Goal: Book appointment/travel/reservation

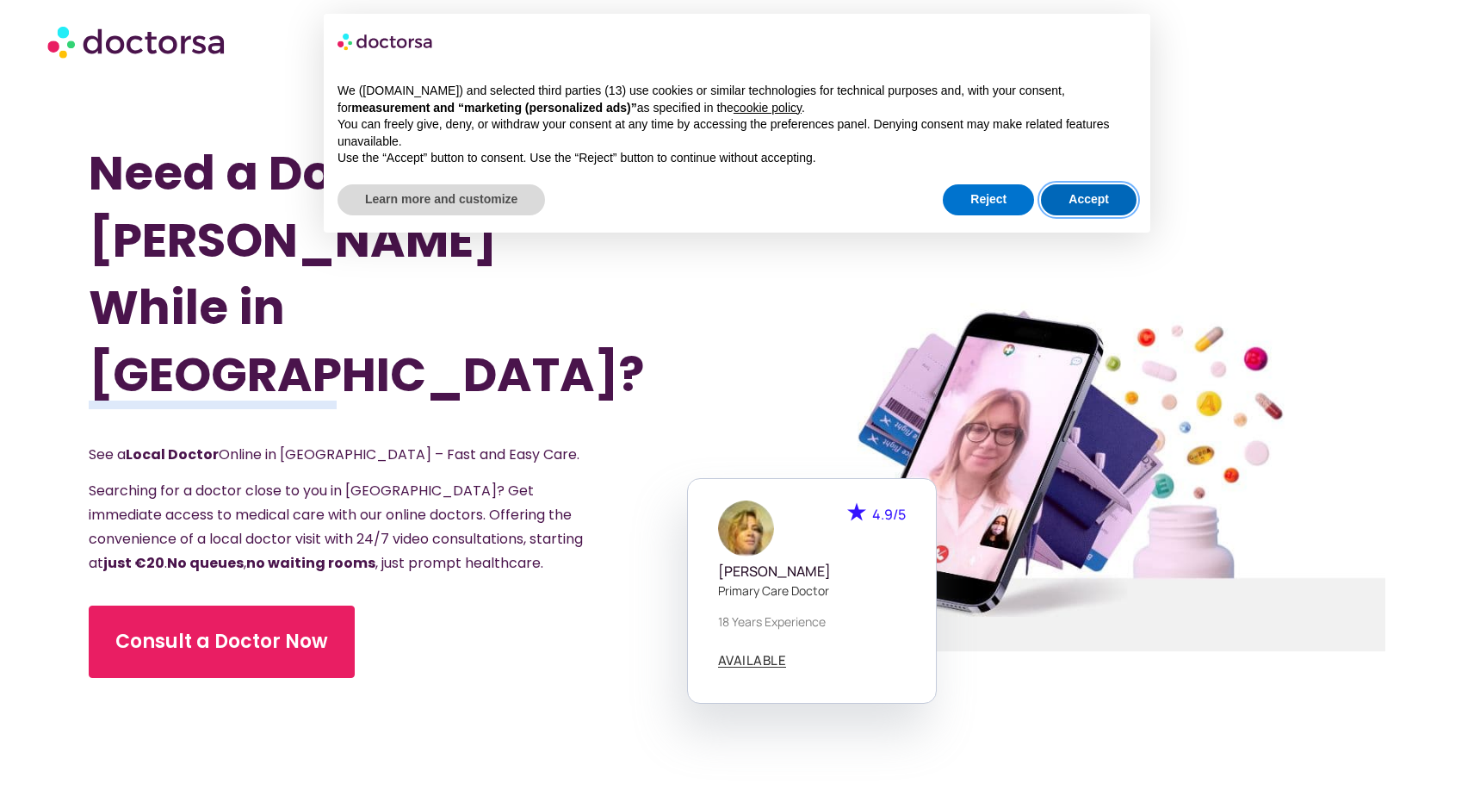
click at [1069, 184] on button "Accept" at bounding box center [1089, 199] width 96 height 31
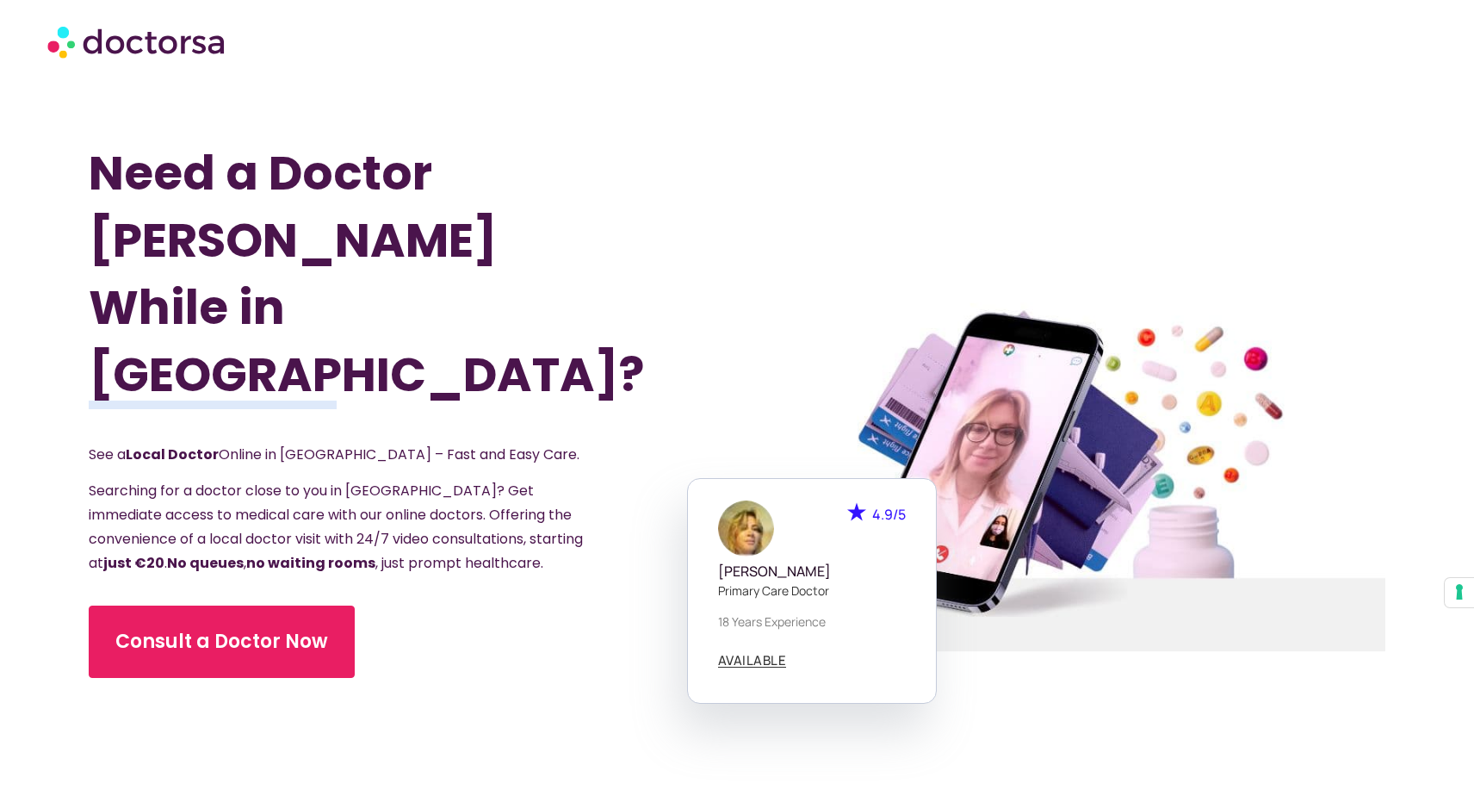
click at [815, 338] on div at bounding box center [1061, 477] width 697 height 849
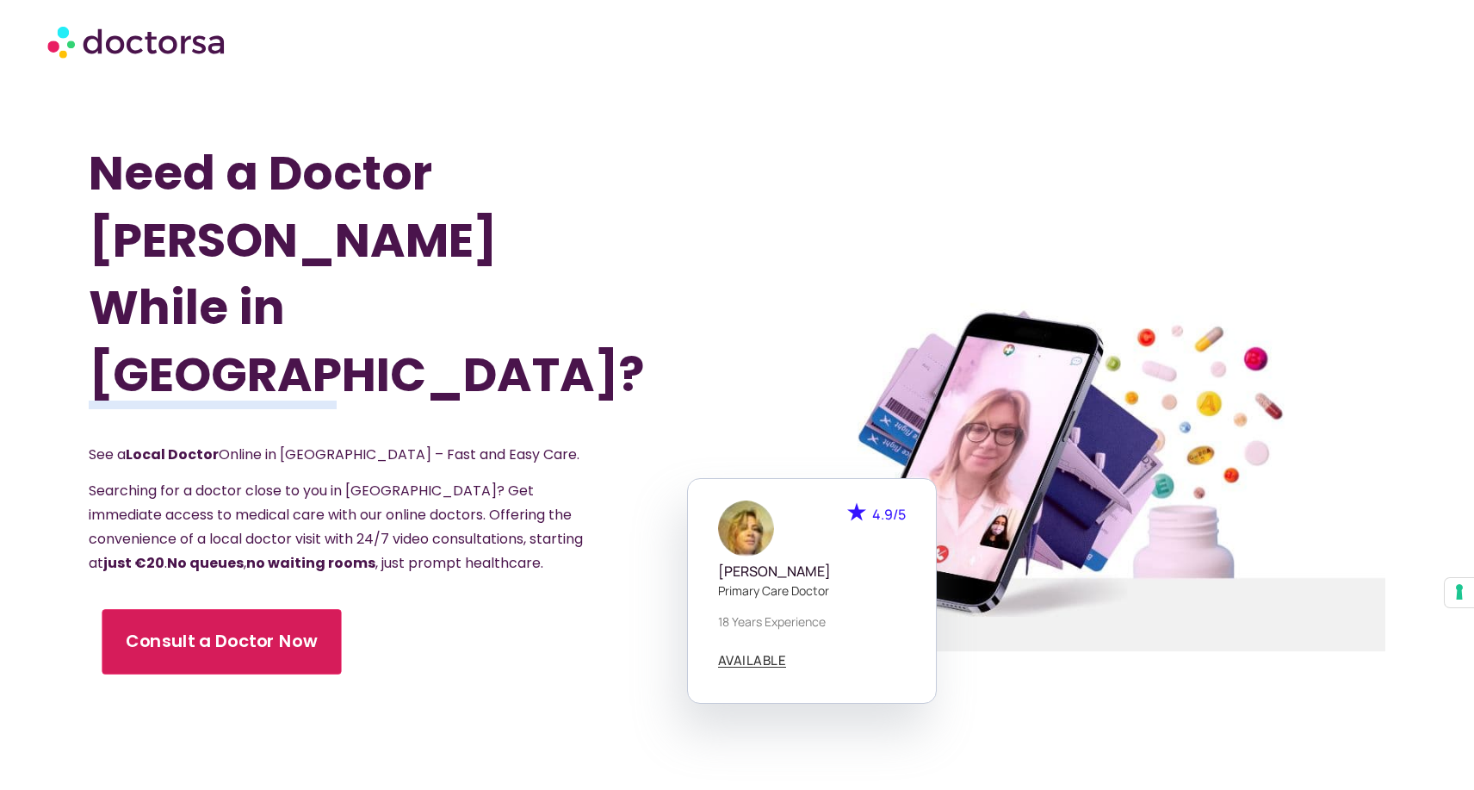
click at [291, 629] on span "Consult a Doctor Now" at bounding box center [221, 641] width 191 height 25
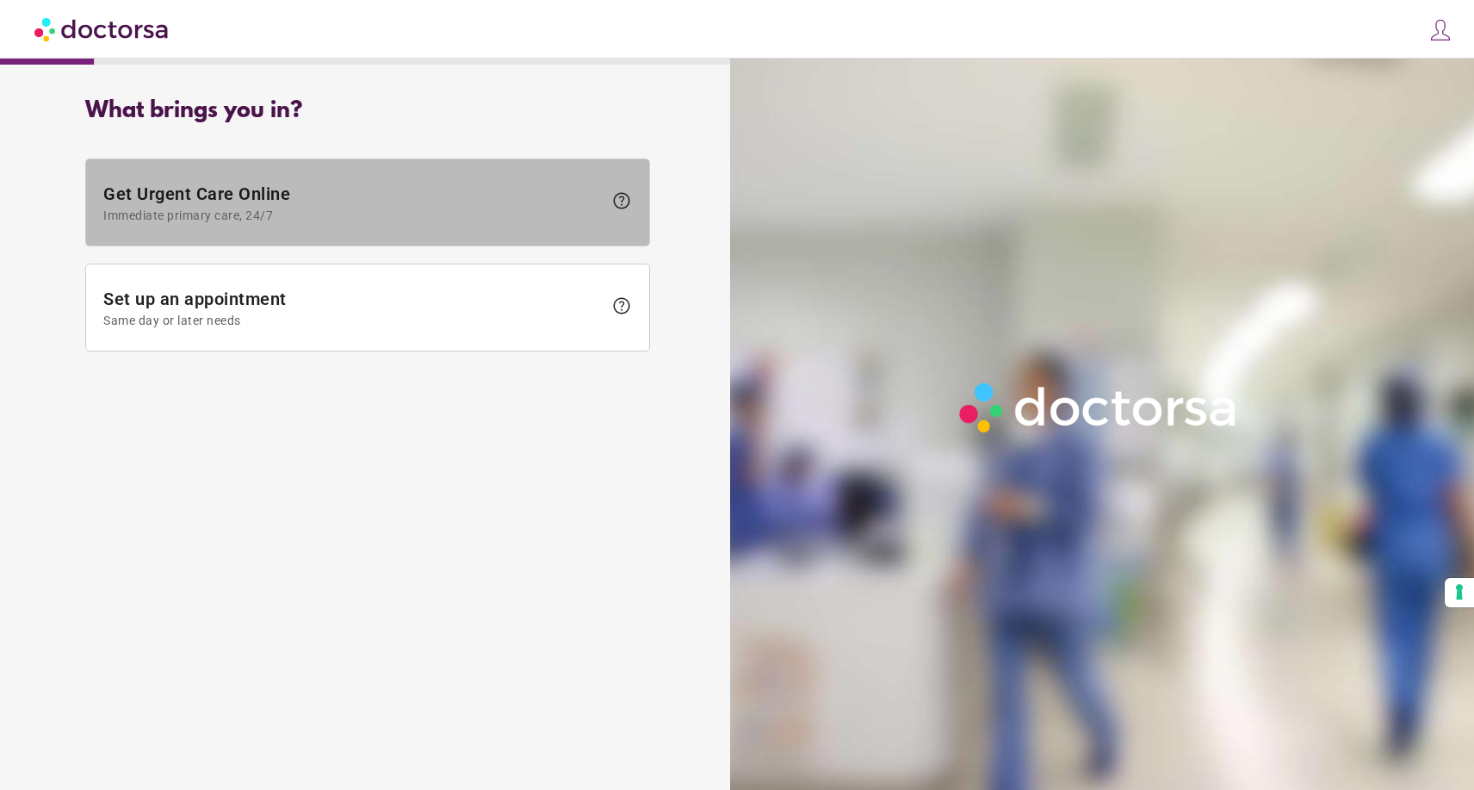
click at [492, 203] on span "Get Urgent Care Online Immediate primary care, 24/7" at bounding box center [352, 202] width 499 height 39
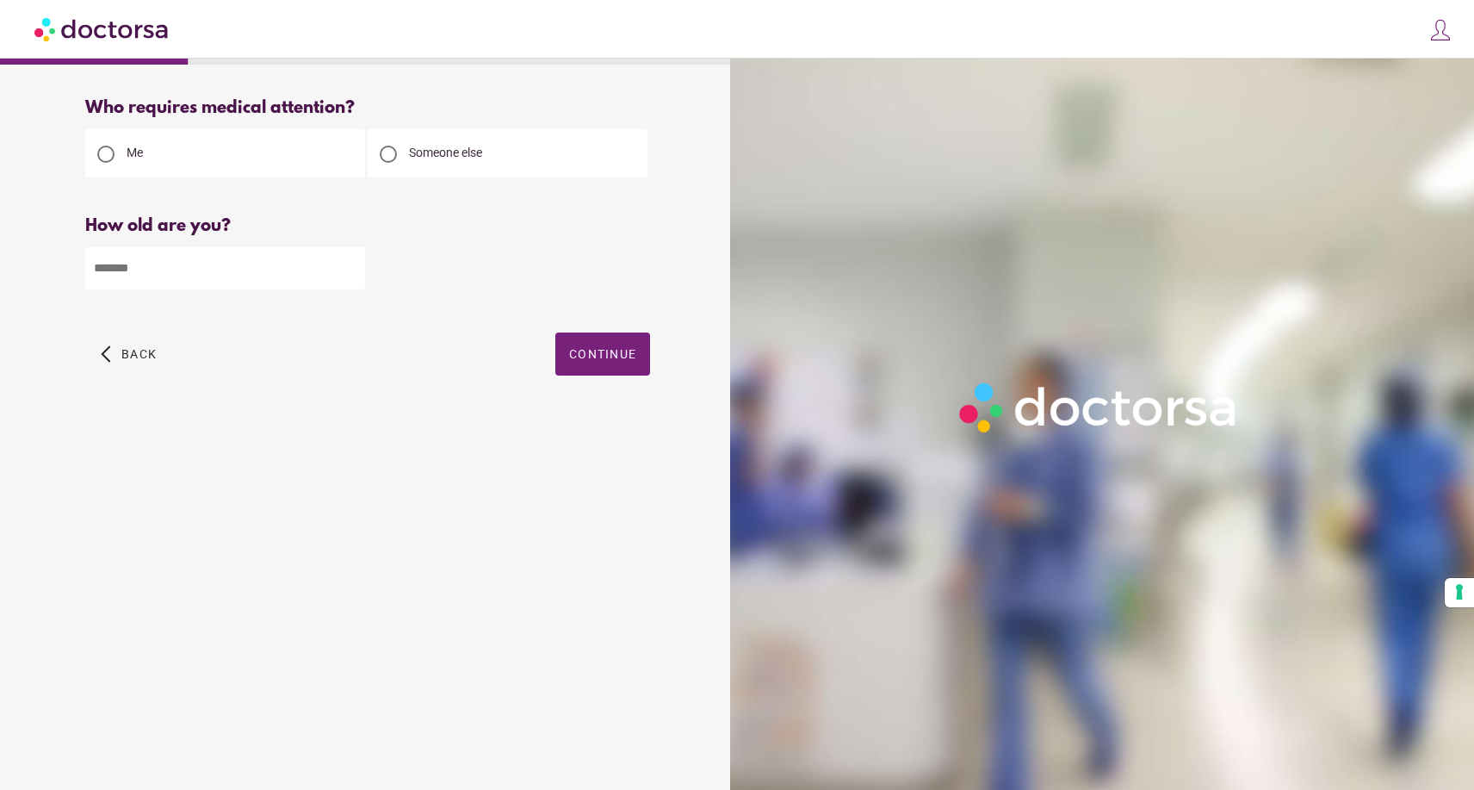
click at [508, 155] on div "Someone else" at bounding box center [508, 153] width 280 height 48
click at [409, 157] on span "Someone else" at bounding box center [445, 153] width 73 height 14
click at [299, 280] on input "number" at bounding box center [225, 268] width 280 height 42
type input "*"
click at [641, 371] on span "button" at bounding box center [602, 353] width 95 height 43
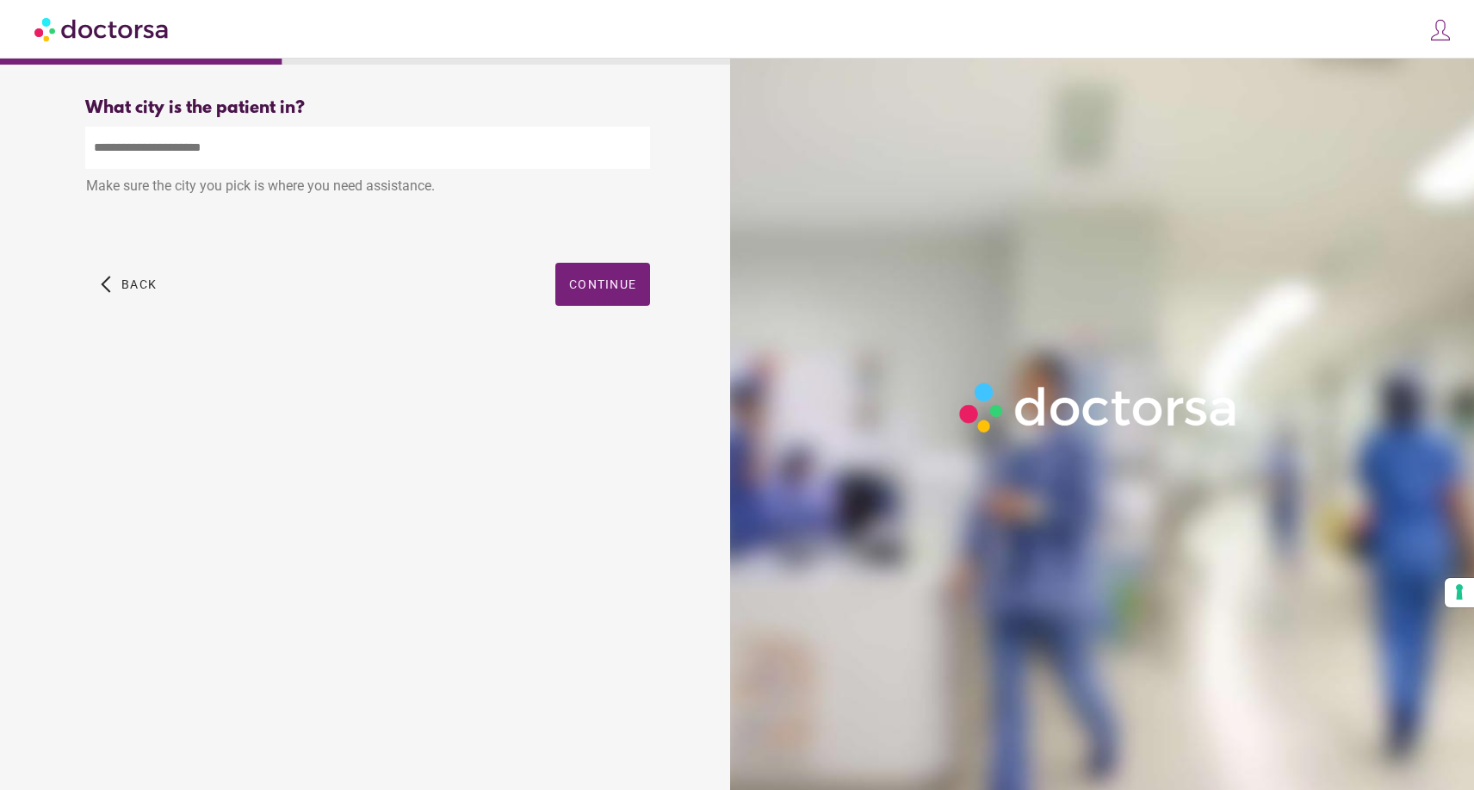
click at [337, 157] on input "text" at bounding box center [367, 148] width 565 height 42
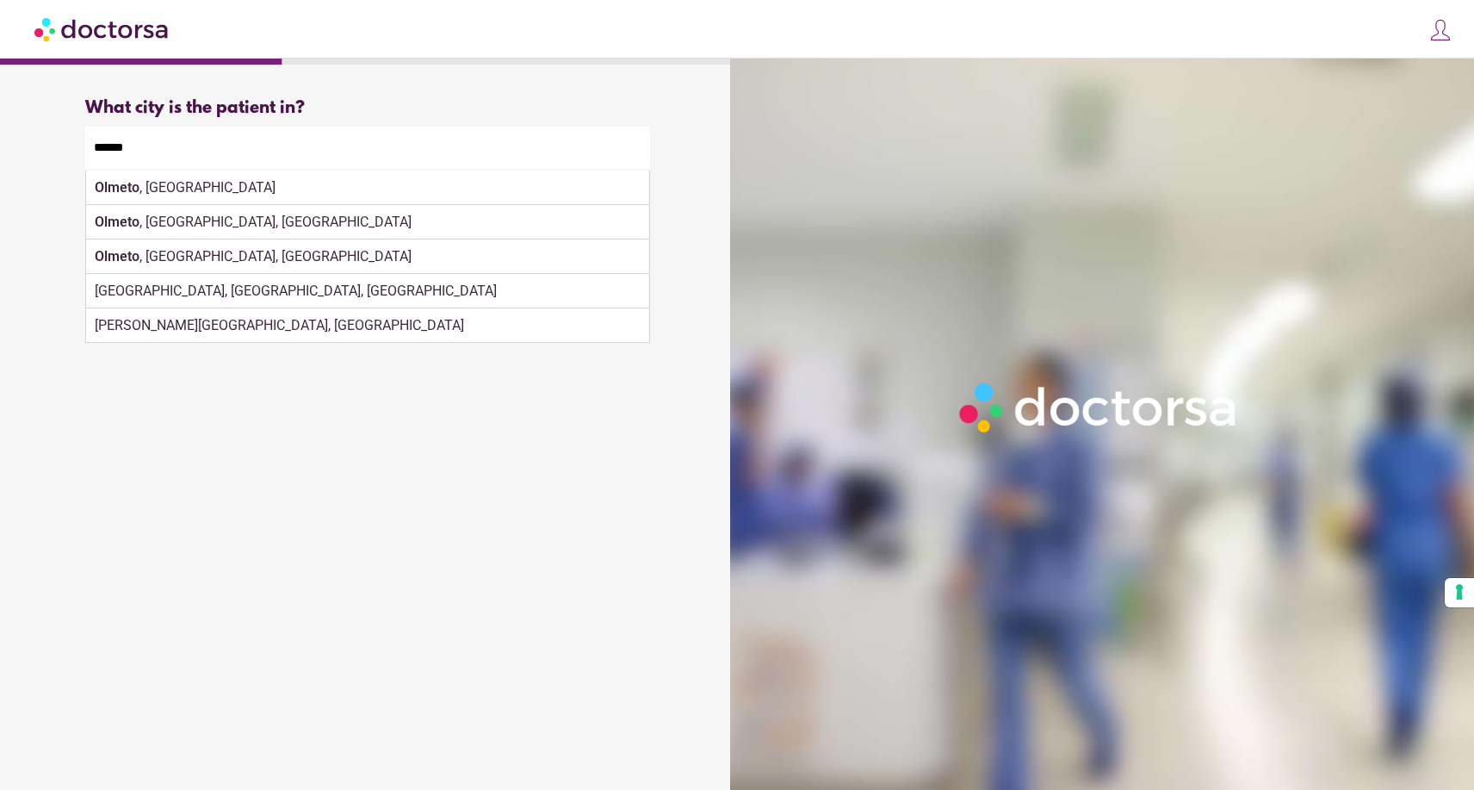
drag, startPoint x: 337, startPoint y: 154, endPoint x: 224, endPoint y: 203, distance: 123.0
click at [224, 191] on div "Make sure the city you pick is where you need assistance." at bounding box center [367, 188] width 565 height 38
click at [291, 198] on div "Olmeto , France" at bounding box center [367, 187] width 563 height 34
type input "**********"
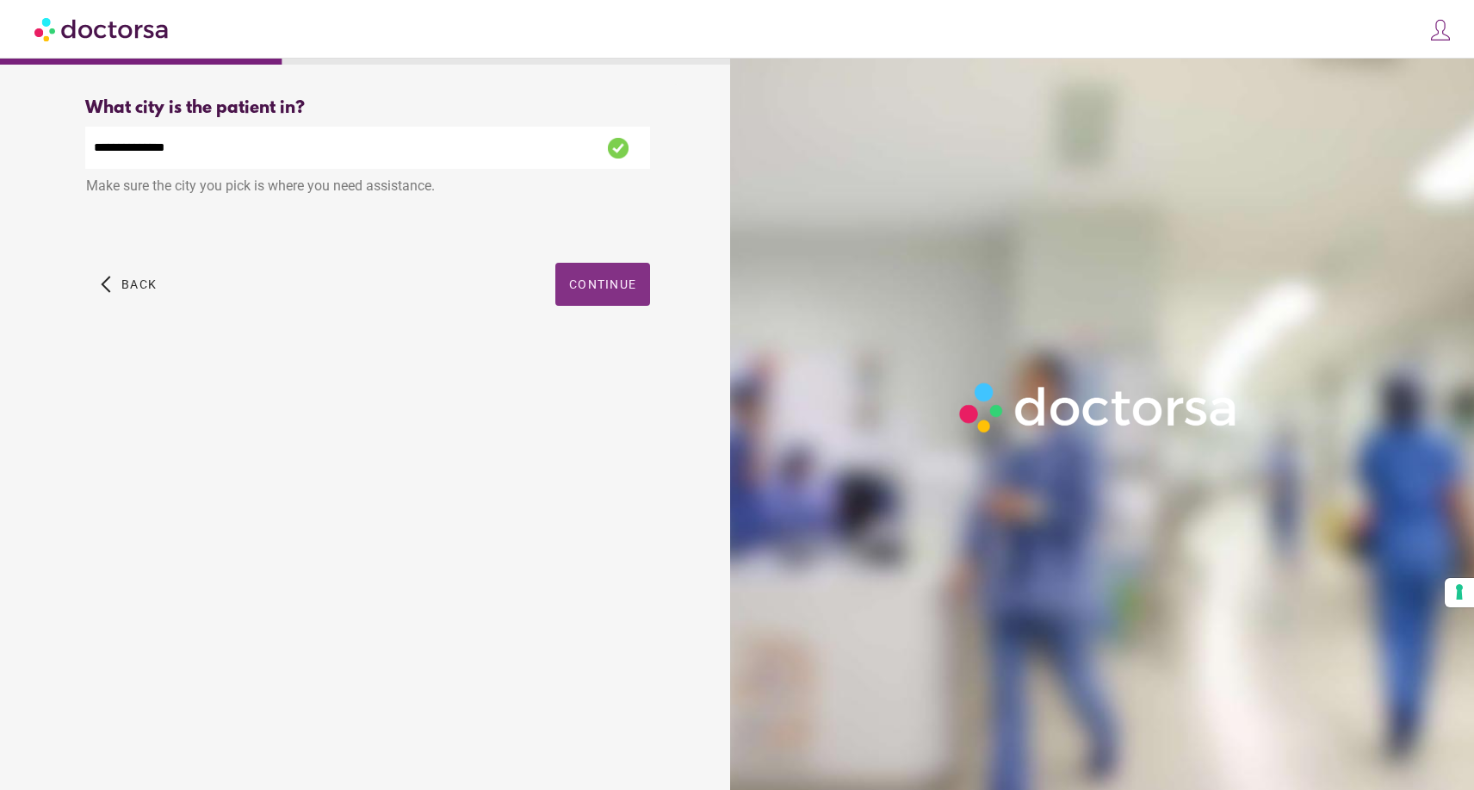
click at [606, 271] on span "button" at bounding box center [602, 284] width 95 height 43
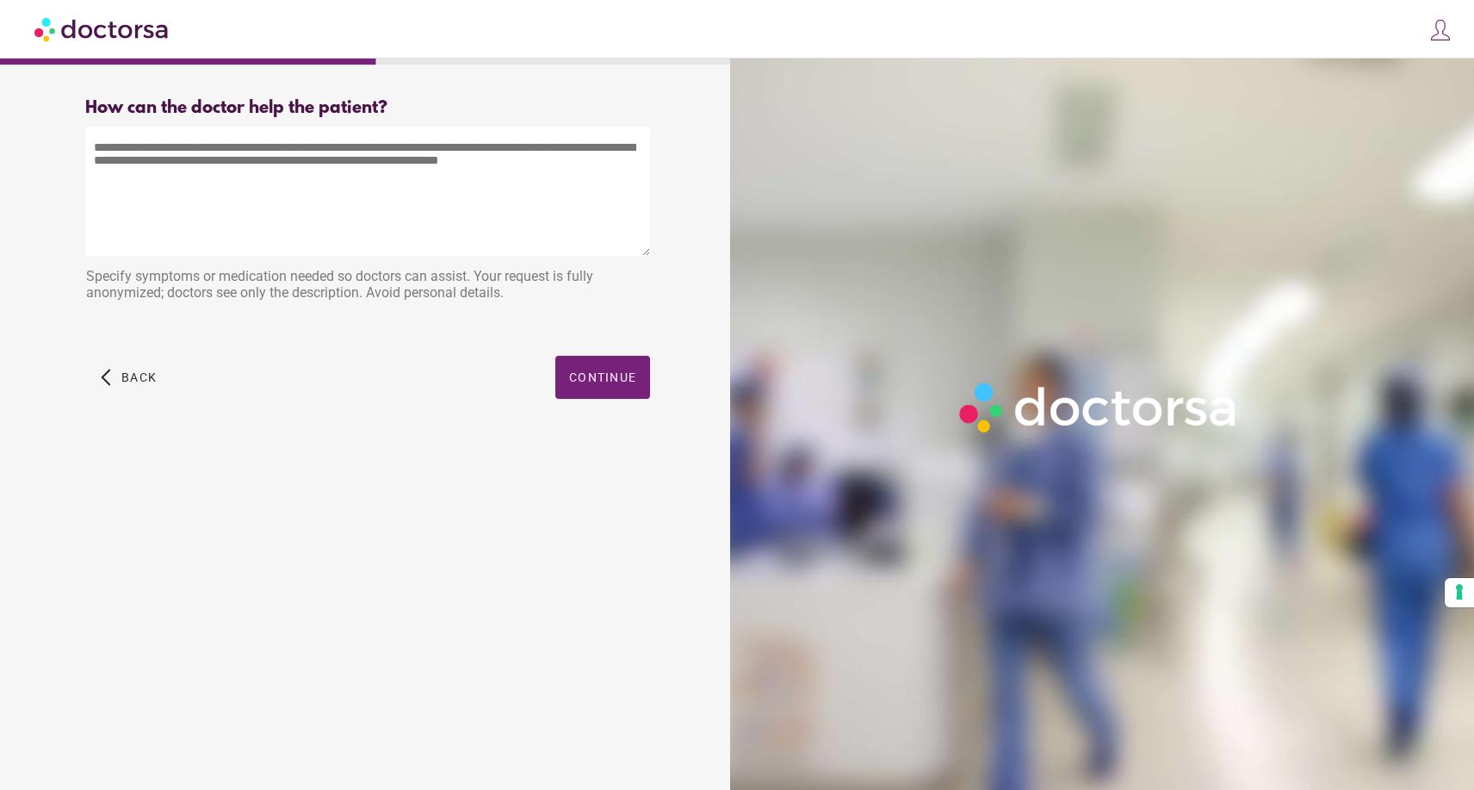
click at [523, 183] on textarea at bounding box center [367, 191] width 565 height 129
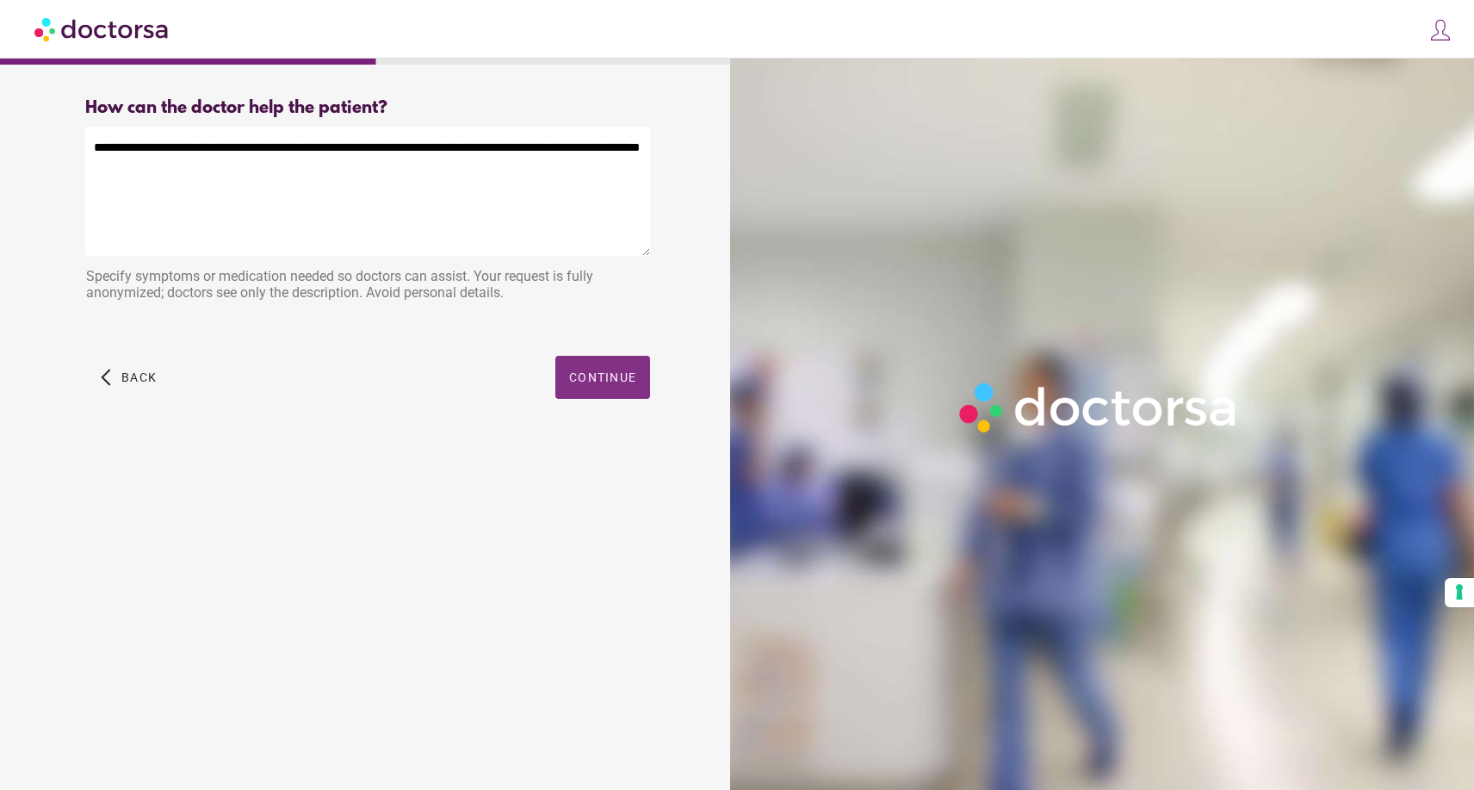
type textarea "**********"
click at [640, 378] on span "button" at bounding box center [602, 377] width 95 height 43
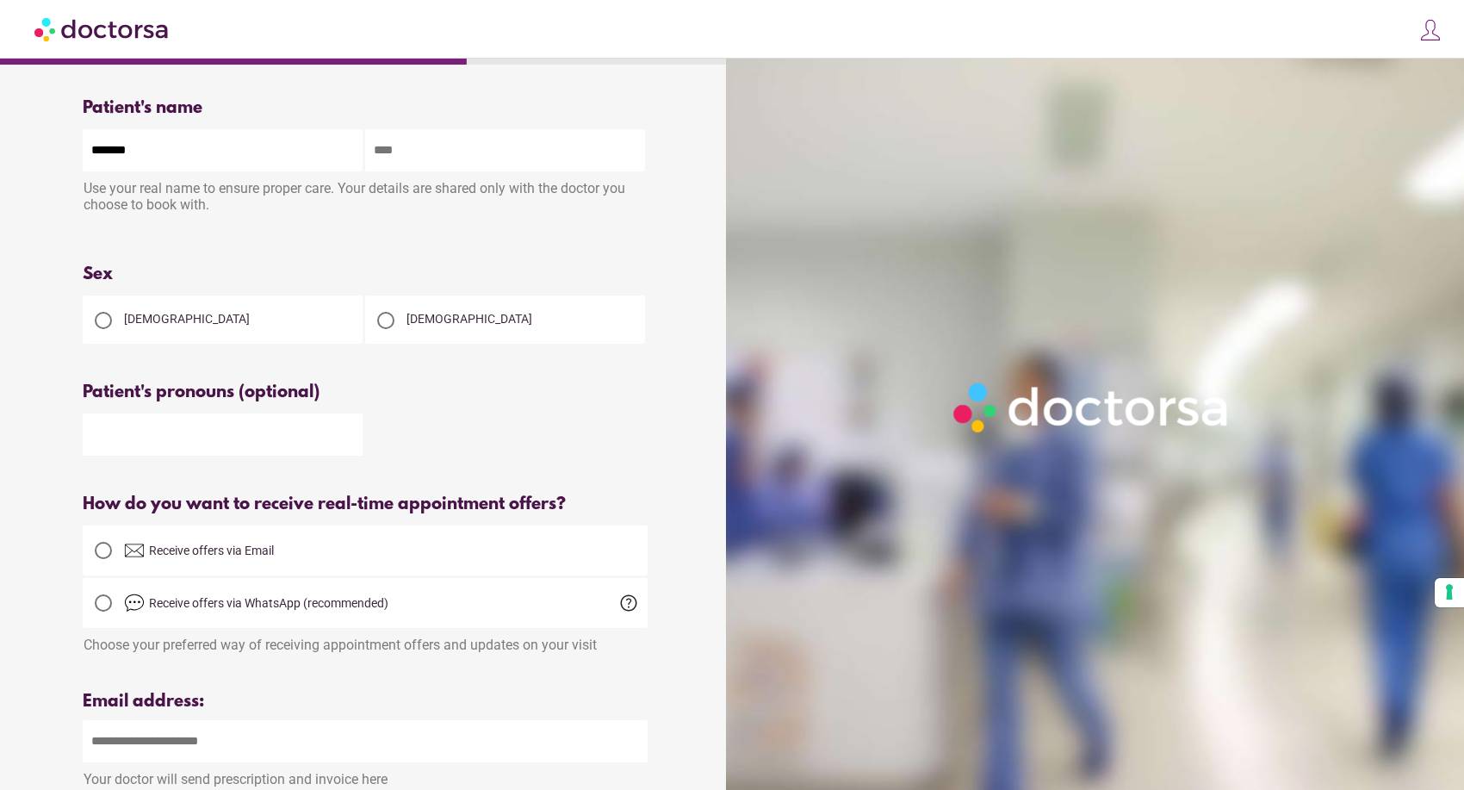
type input "******"
type input "*******"
click at [268, 314] on div "Female" at bounding box center [223, 319] width 280 height 48
click at [164, 309] on div "Female" at bounding box center [223, 319] width 280 height 48
click at [139, 319] on span "Female" at bounding box center [187, 319] width 126 height 14
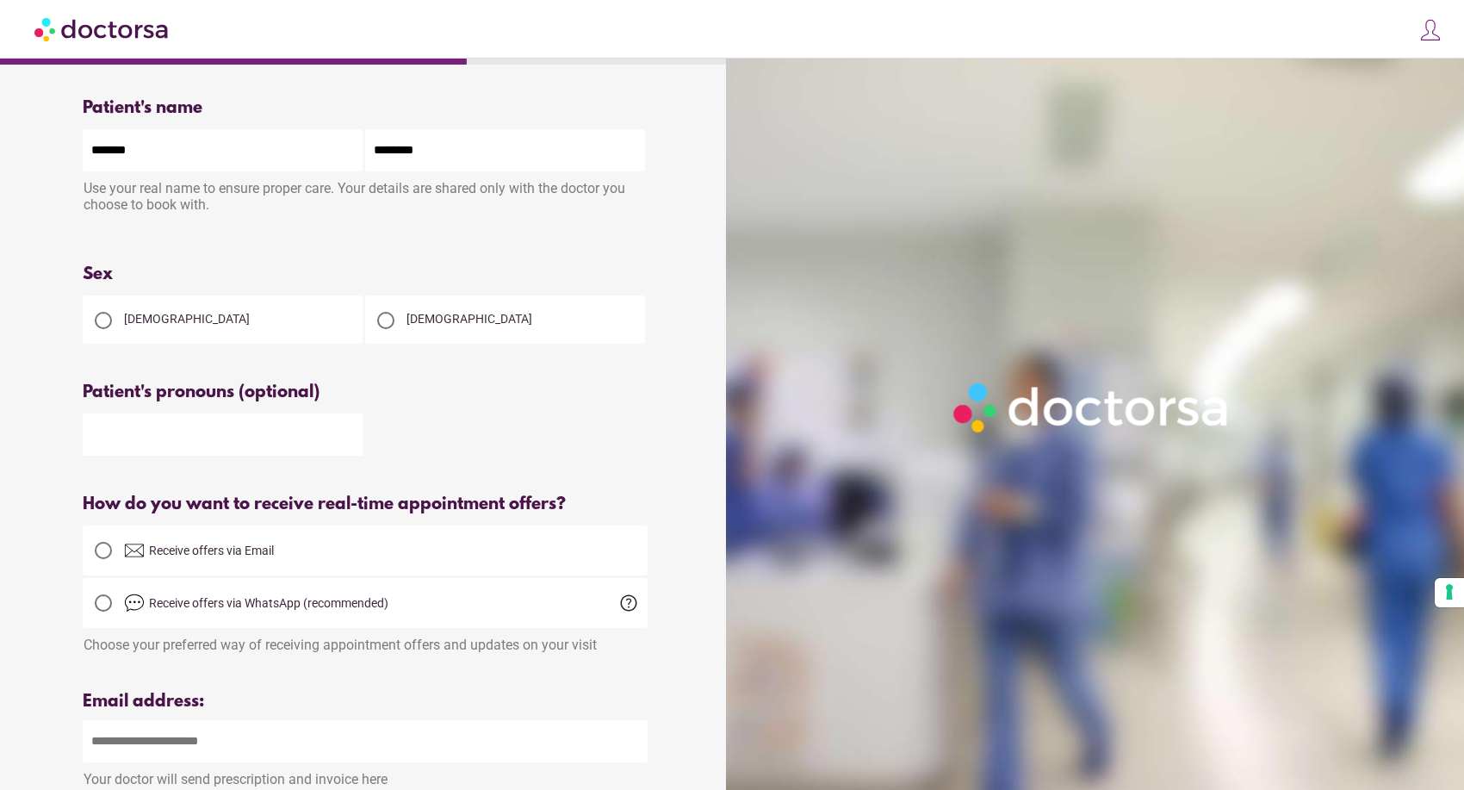
click at [282, 429] on input "text" at bounding box center [223, 434] width 280 height 42
type input "***"
click at [574, 456] on div "***" at bounding box center [365, 433] width 565 height 45
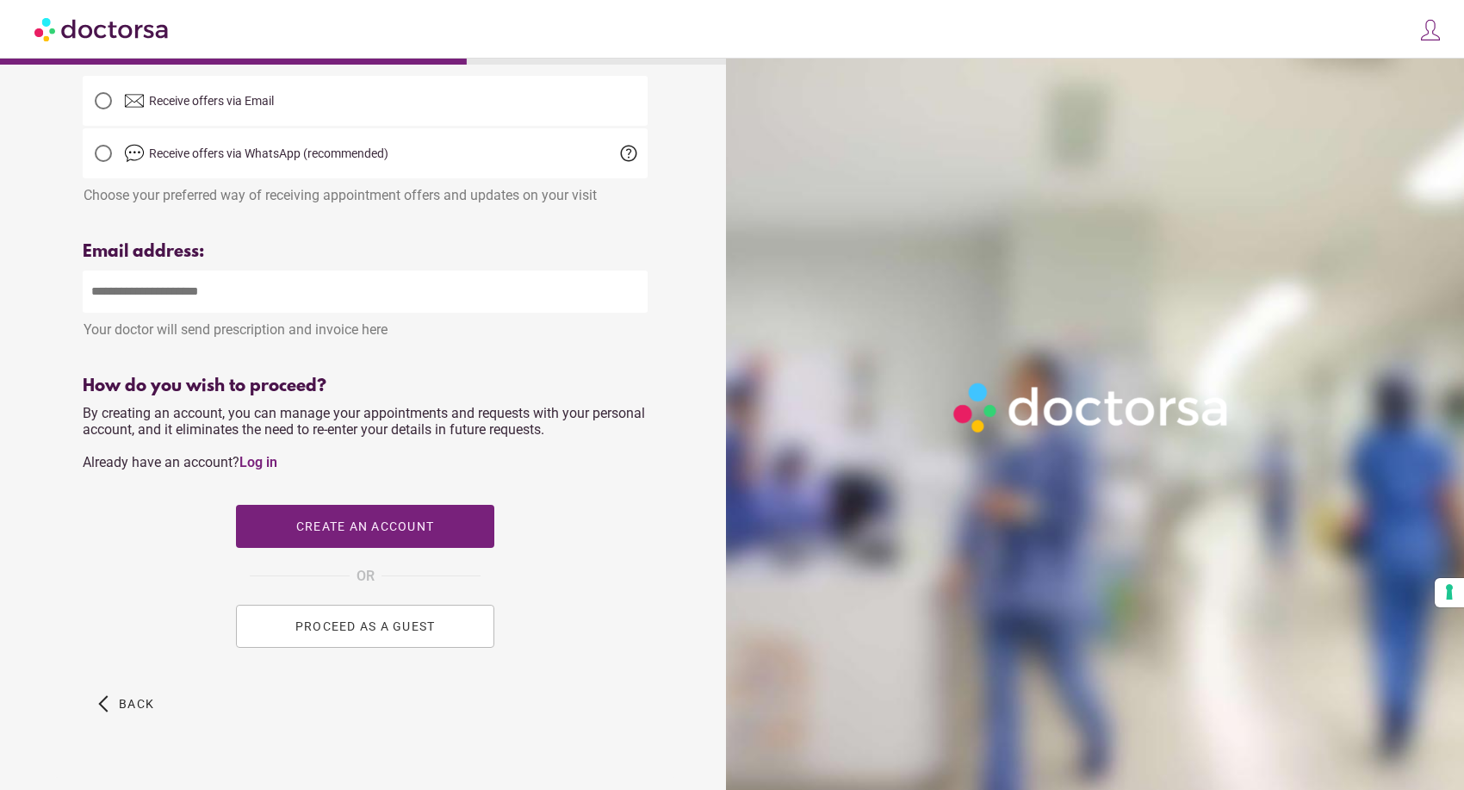
scroll to position [486, 0]
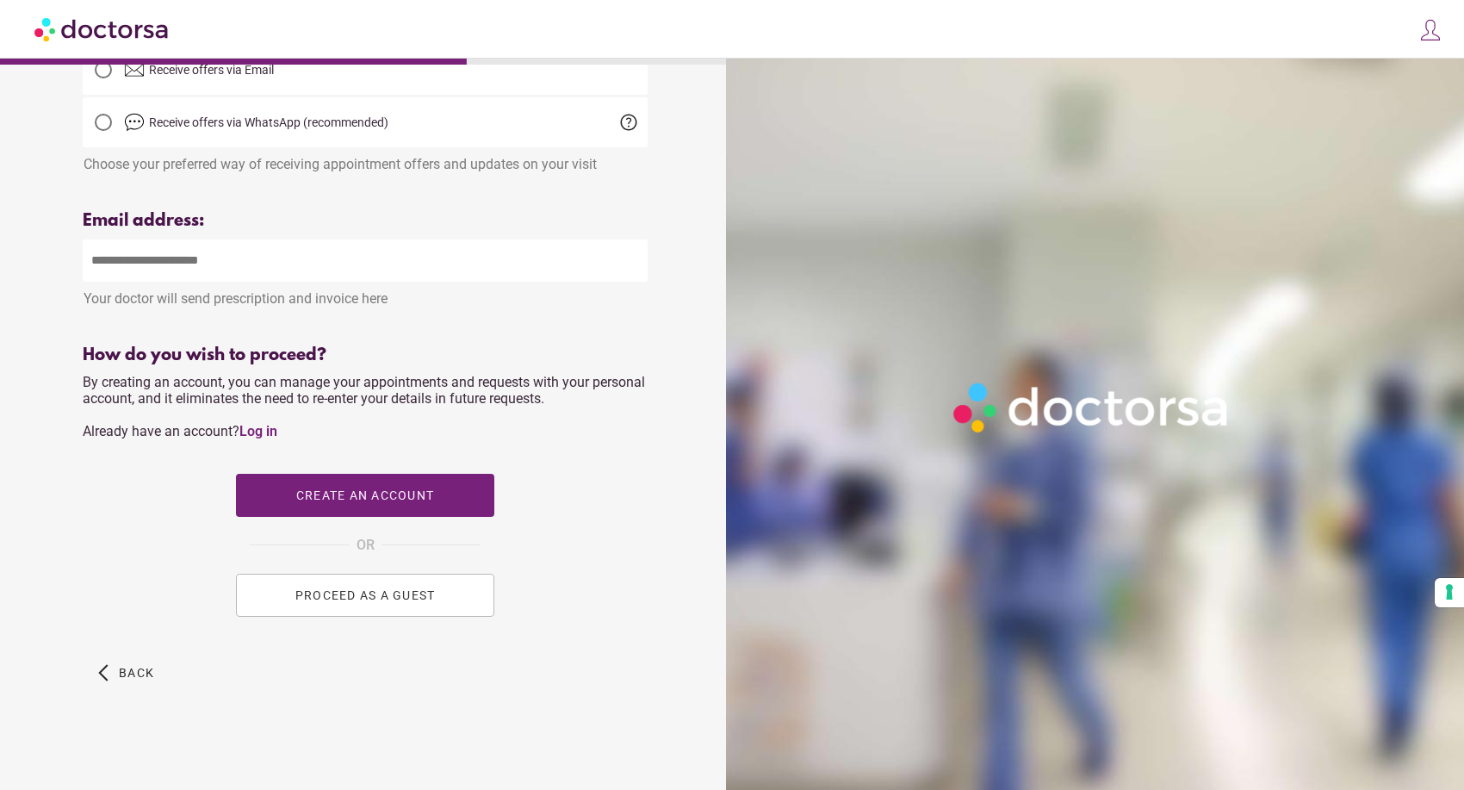
type input "**********"
click at [369, 606] on button "PROCEED AS A GUEST" at bounding box center [365, 594] width 258 height 43
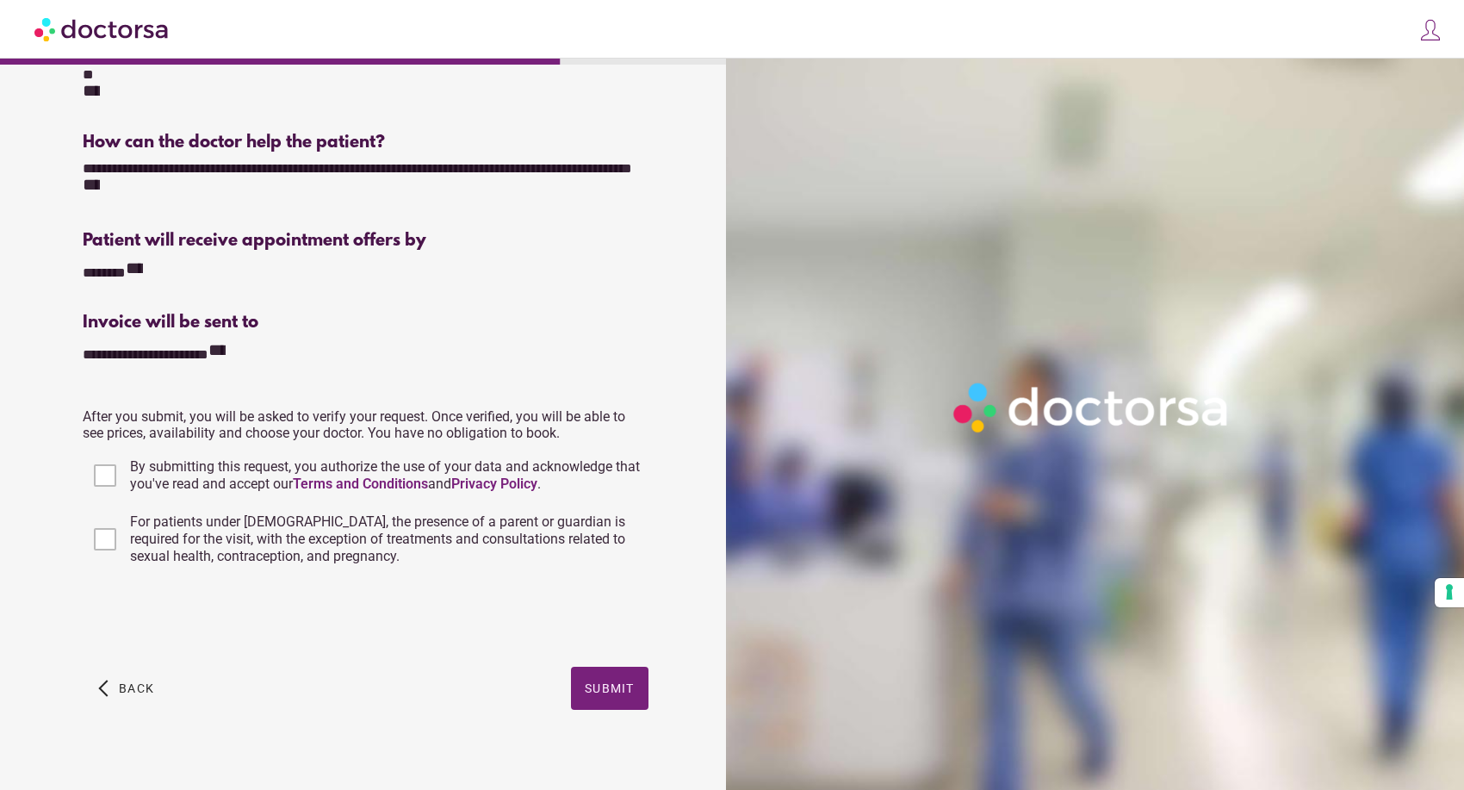
scroll to position [281, 0]
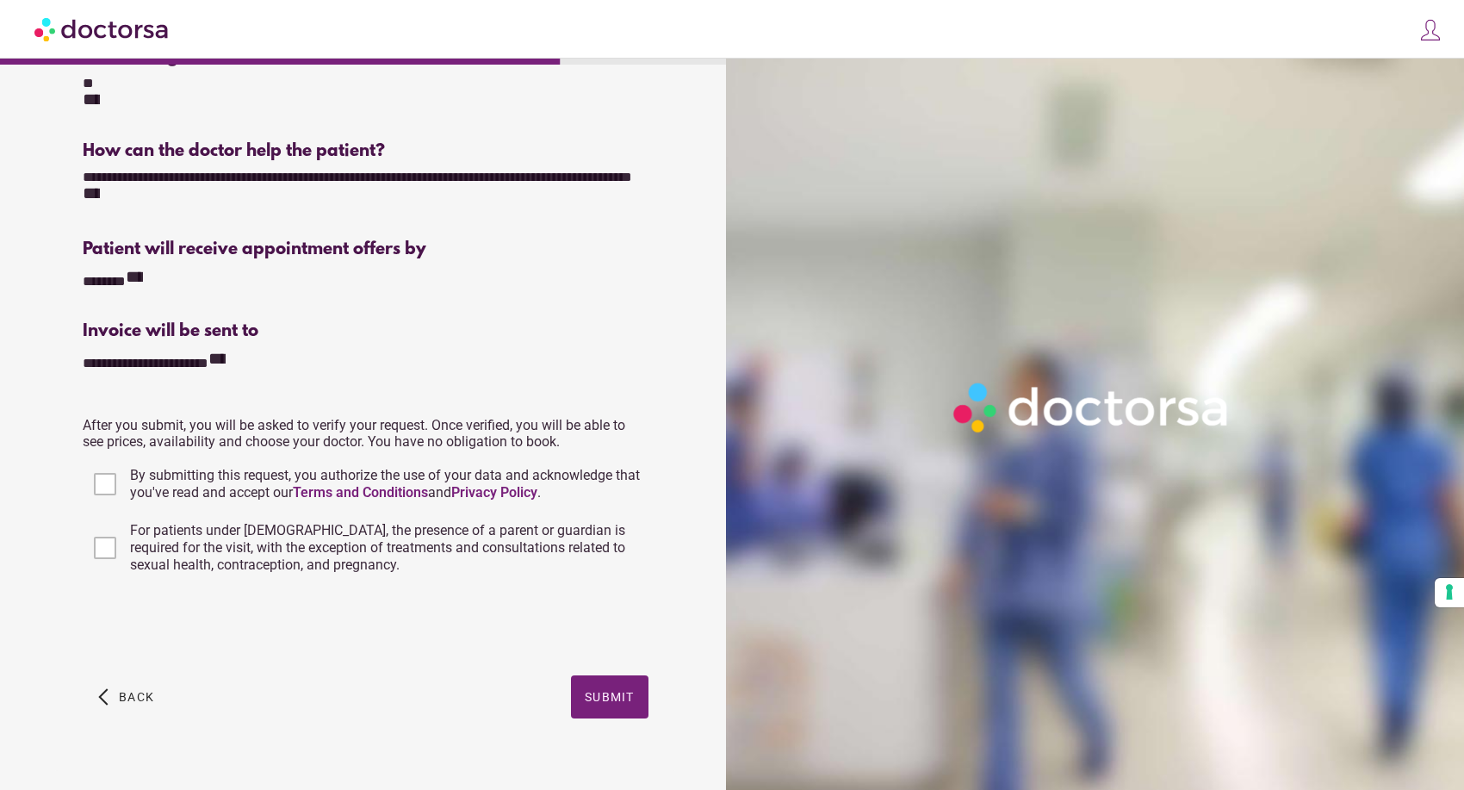
click at [291, 473] on span "By submitting this request, you authorize the use of your data and acknowledge …" at bounding box center [385, 484] width 510 height 34
click at [607, 690] on span "Submit" at bounding box center [610, 697] width 50 height 14
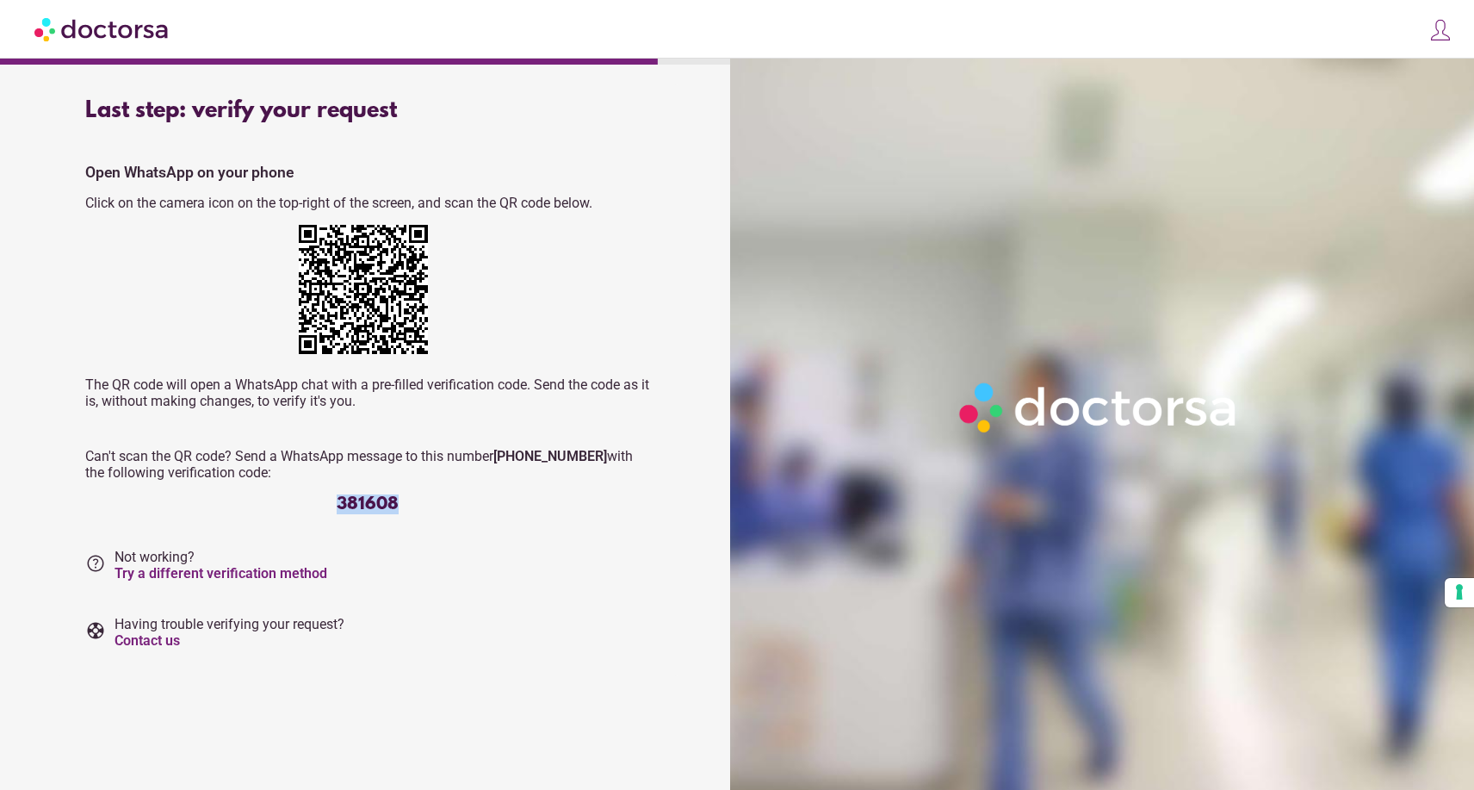
drag, startPoint x: 427, startPoint y: 511, endPoint x: 313, endPoint y: 494, distance: 114.8
click at [313, 494] on div "381608" at bounding box center [367, 504] width 565 height 20
click at [262, 570] on link "Try a different verification method" at bounding box center [221, 573] width 213 height 16
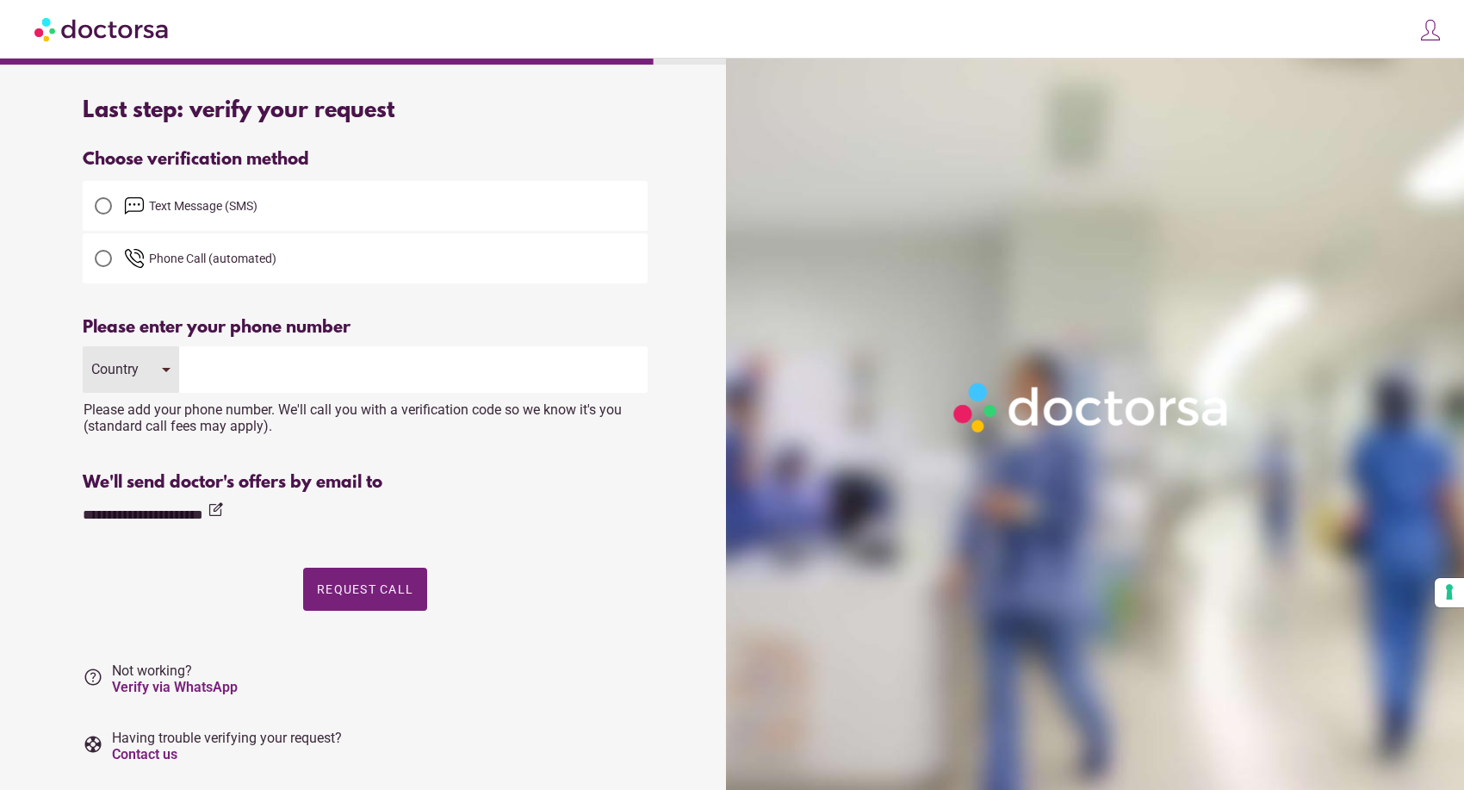
click at [297, 202] on span "Text Message (SMS)" at bounding box center [386, 205] width 524 height 21
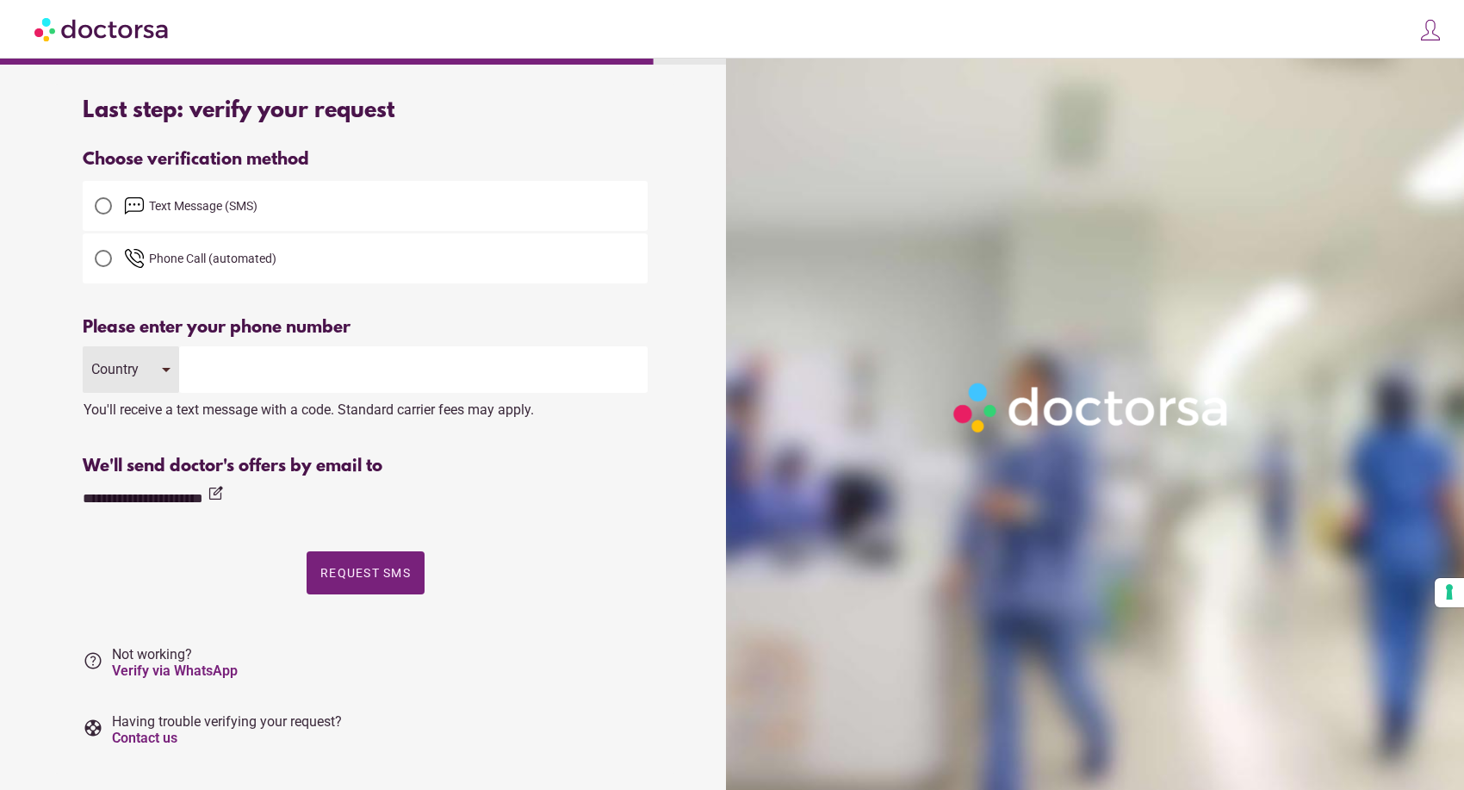
click at [228, 364] on input "tel" at bounding box center [413, 369] width 468 height 46
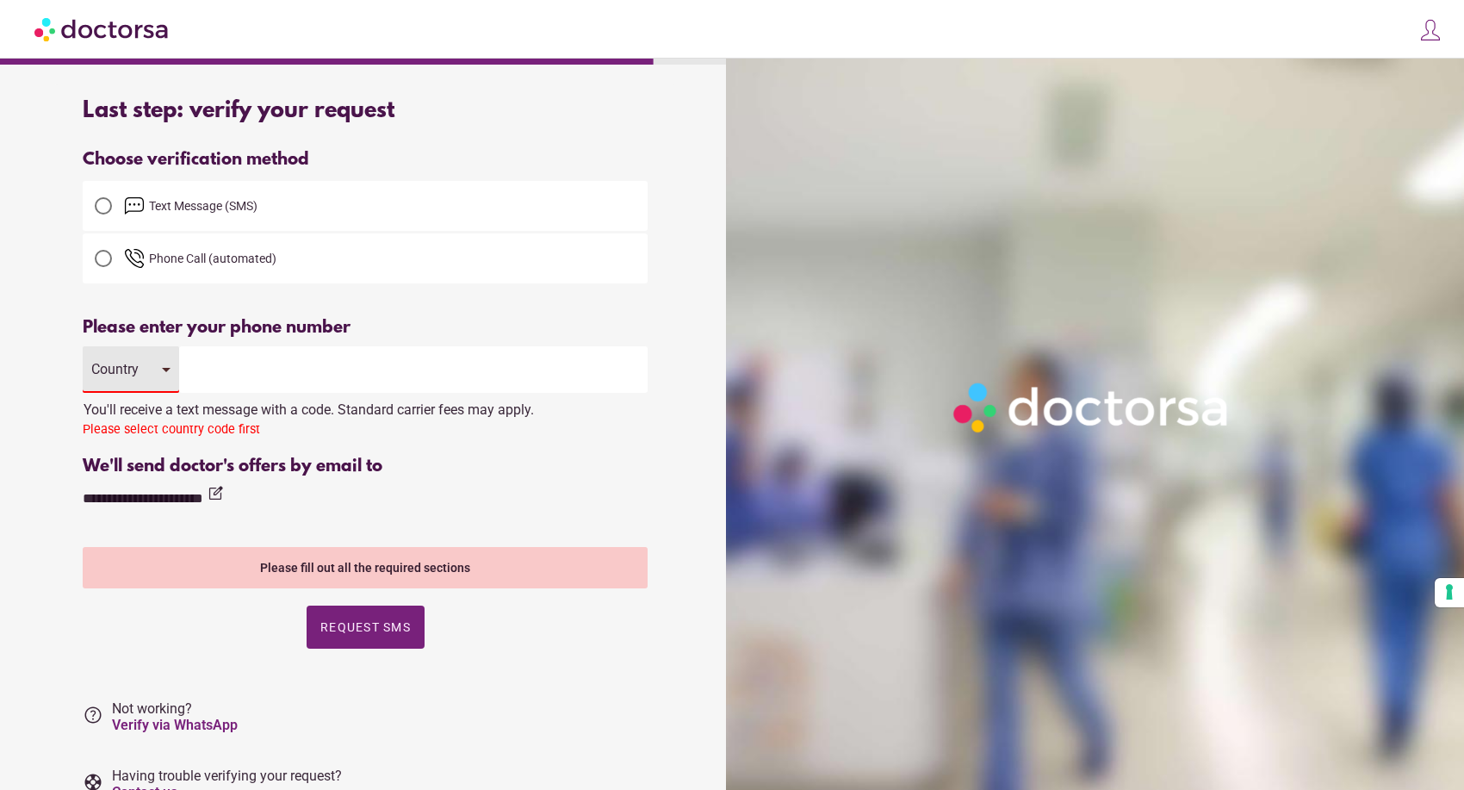
click at [163, 365] on div "Country" at bounding box center [131, 369] width 96 height 46
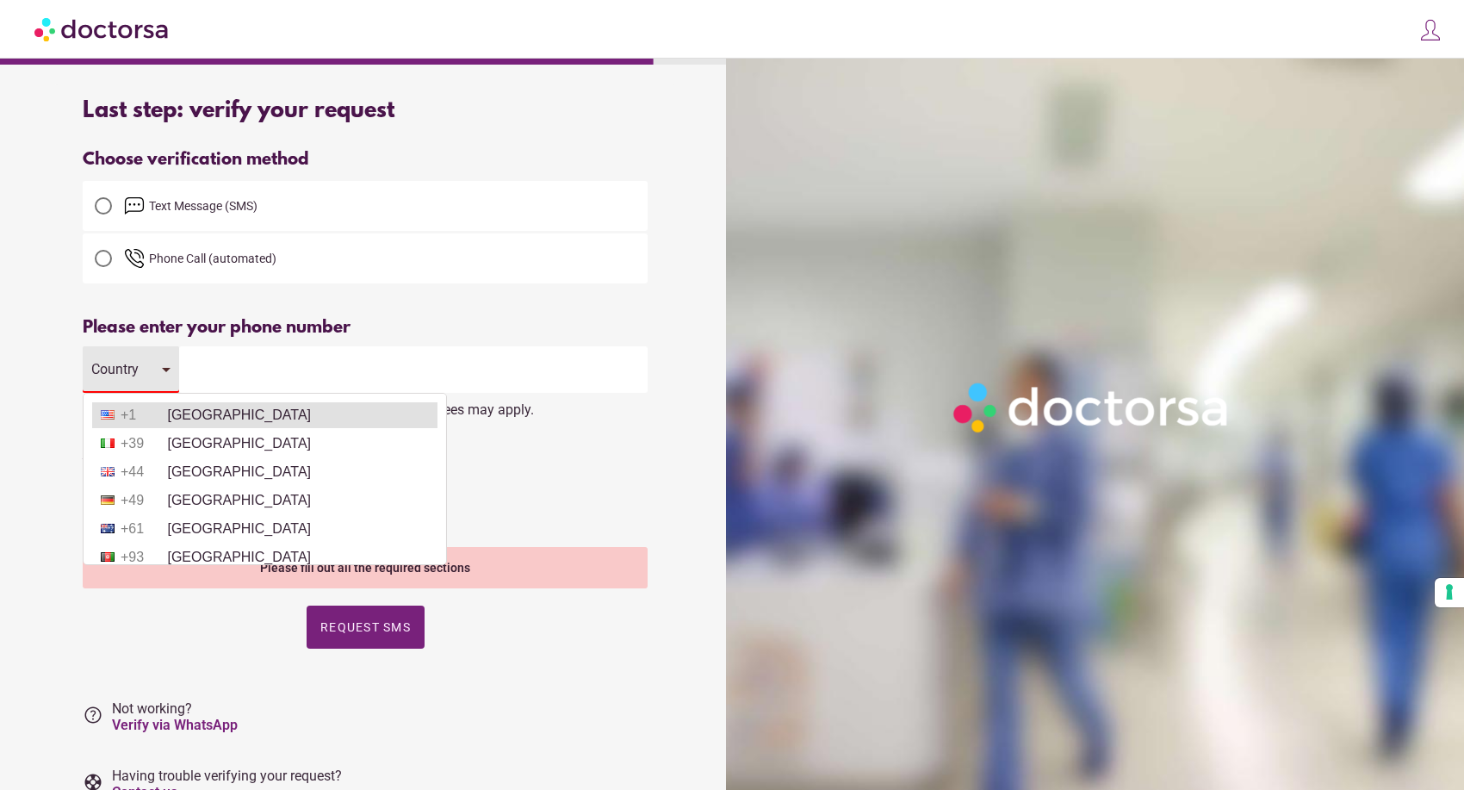
click at [179, 422] on li "+1 United States" at bounding box center [264, 415] width 345 height 26
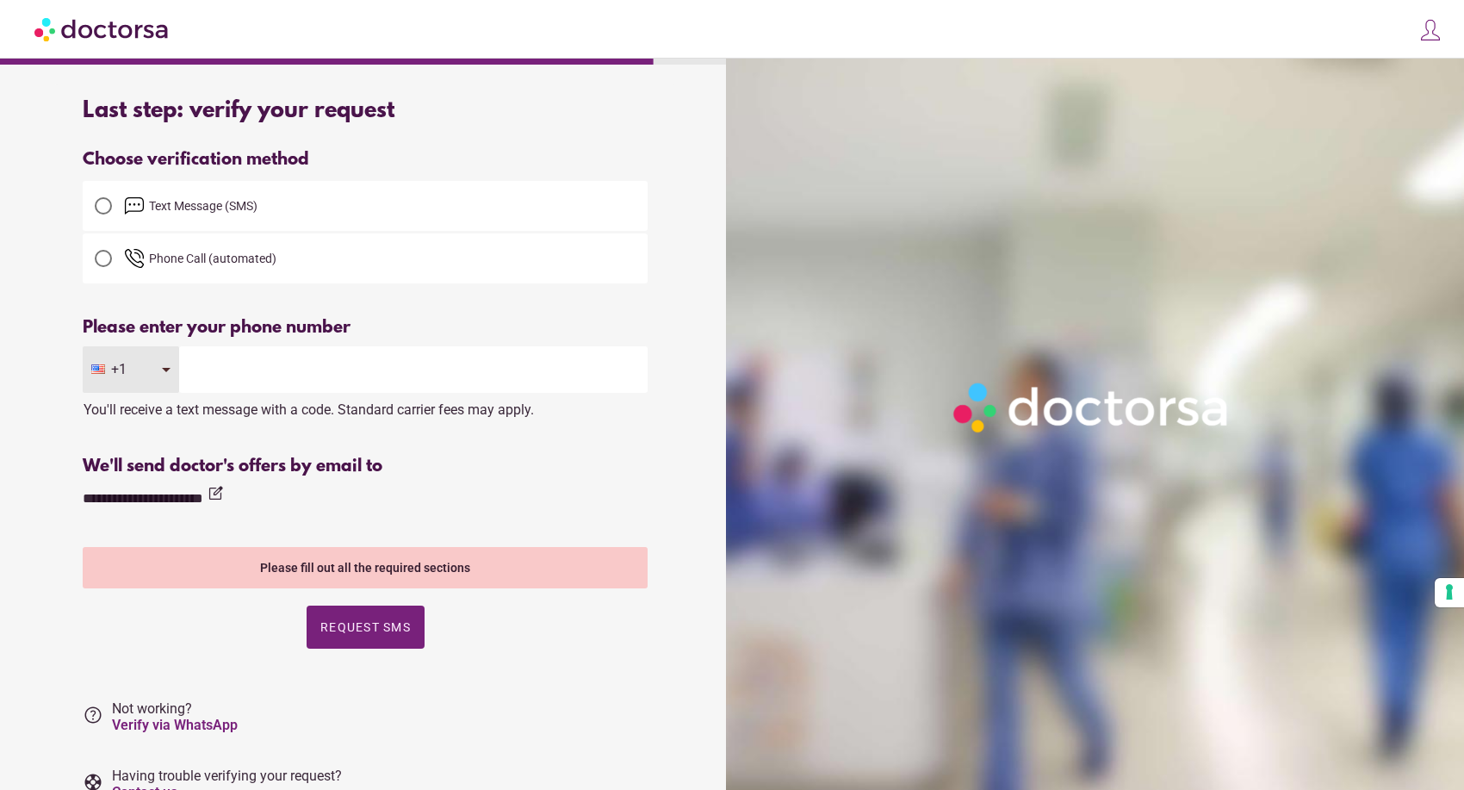
click at [236, 381] on input "tel" at bounding box center [413, 369] width 468 height 46
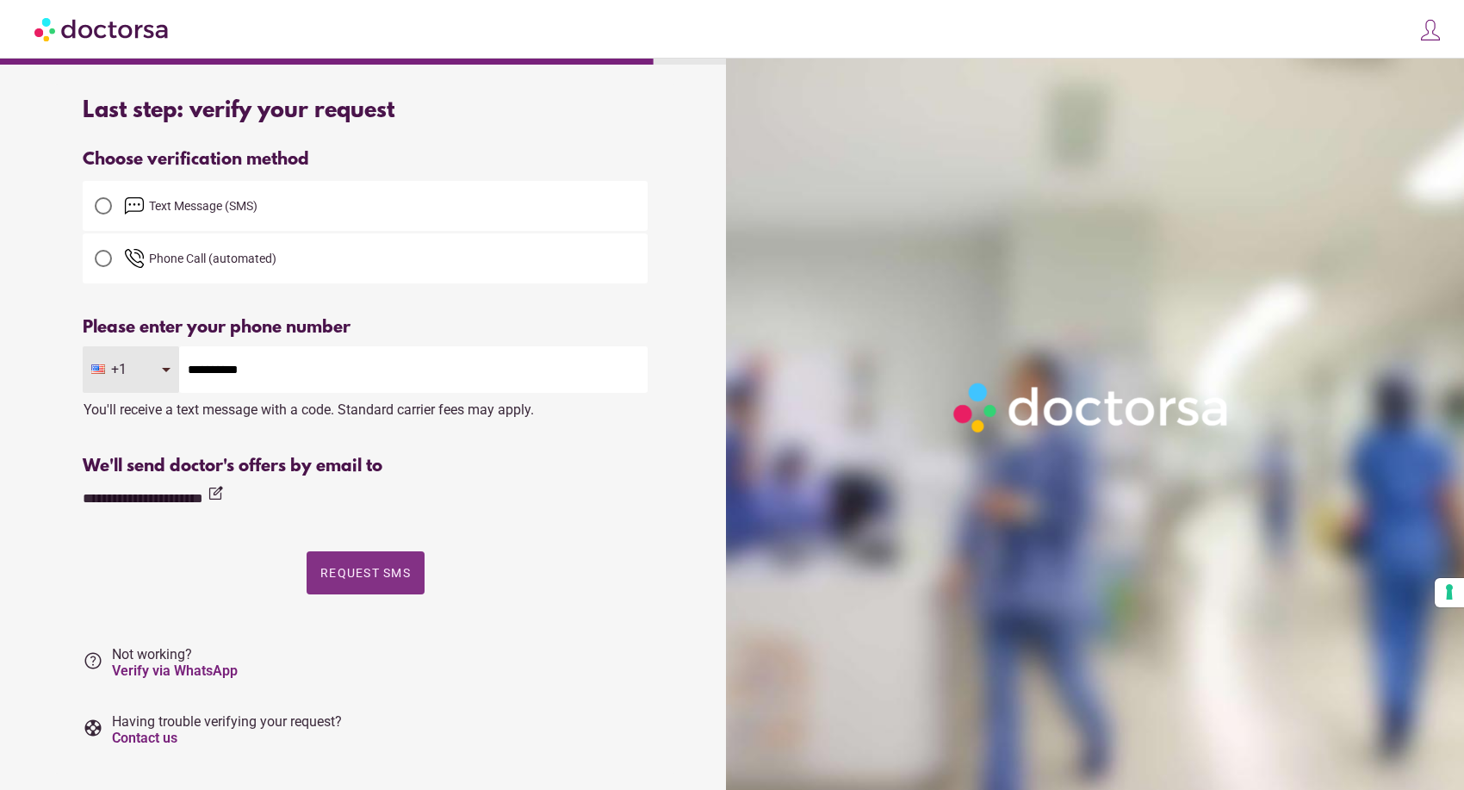
type input "**********"
click at [339, 561] on span "button" at bounding box center [366, 572] width 118 height 43
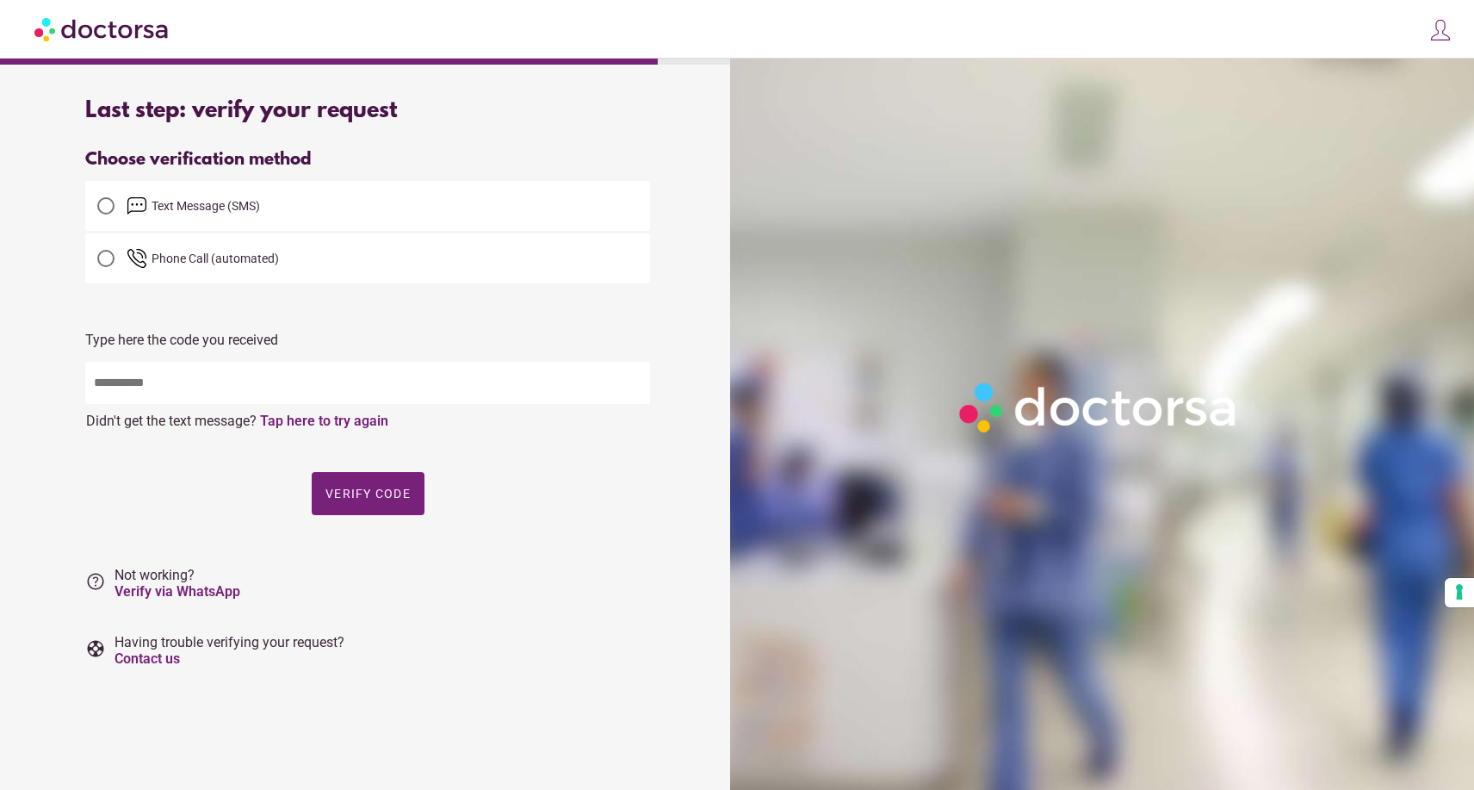
click at [340, 369] on input "text" at bounding box center [367, 383] width 565 height 42
click at [189, 380] on input "text" at bounding box center [367, 383] width 565 height 42
type input "*****"
click at [333, 494] on span "Verify code" at bounding box center [367, 494] width 85 height 14
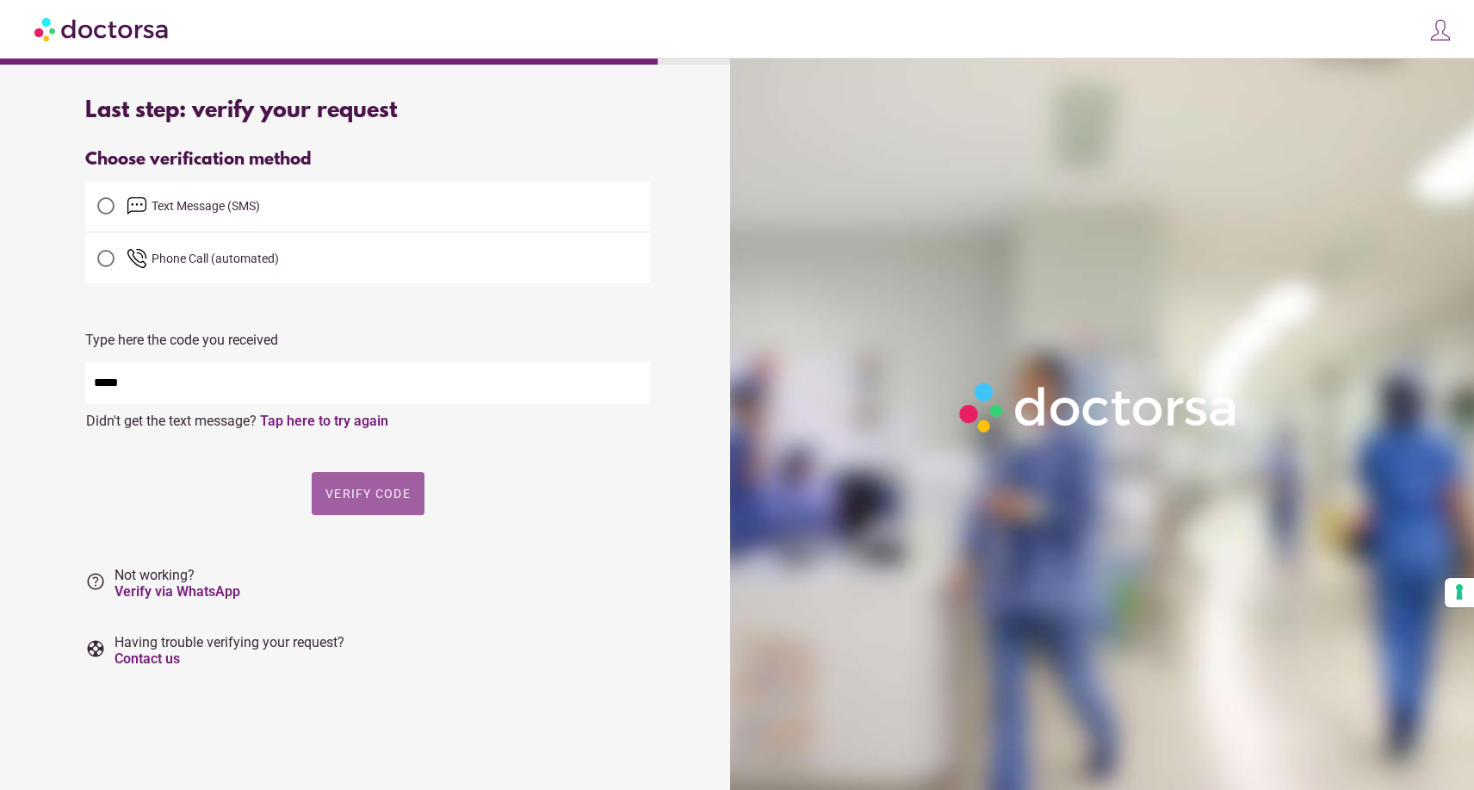
click at [359, 504] on span "button" at bounding box center [368, 493] width 113 height 43
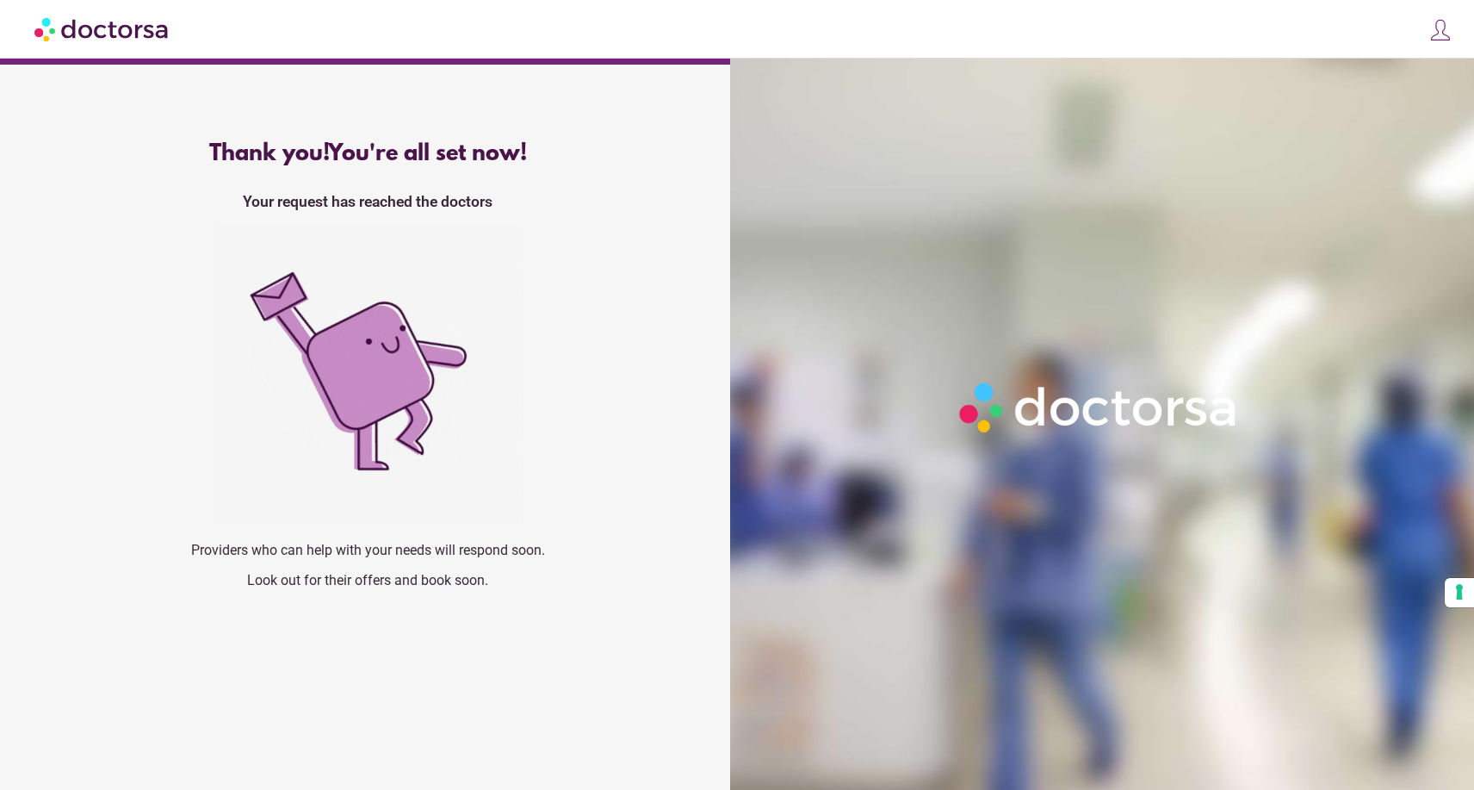
click at [74, 525] on div "Thank you! You're all set now! Your request has reached the doctors Providers w…" at bounding box center [368, 371] width 620 height 488
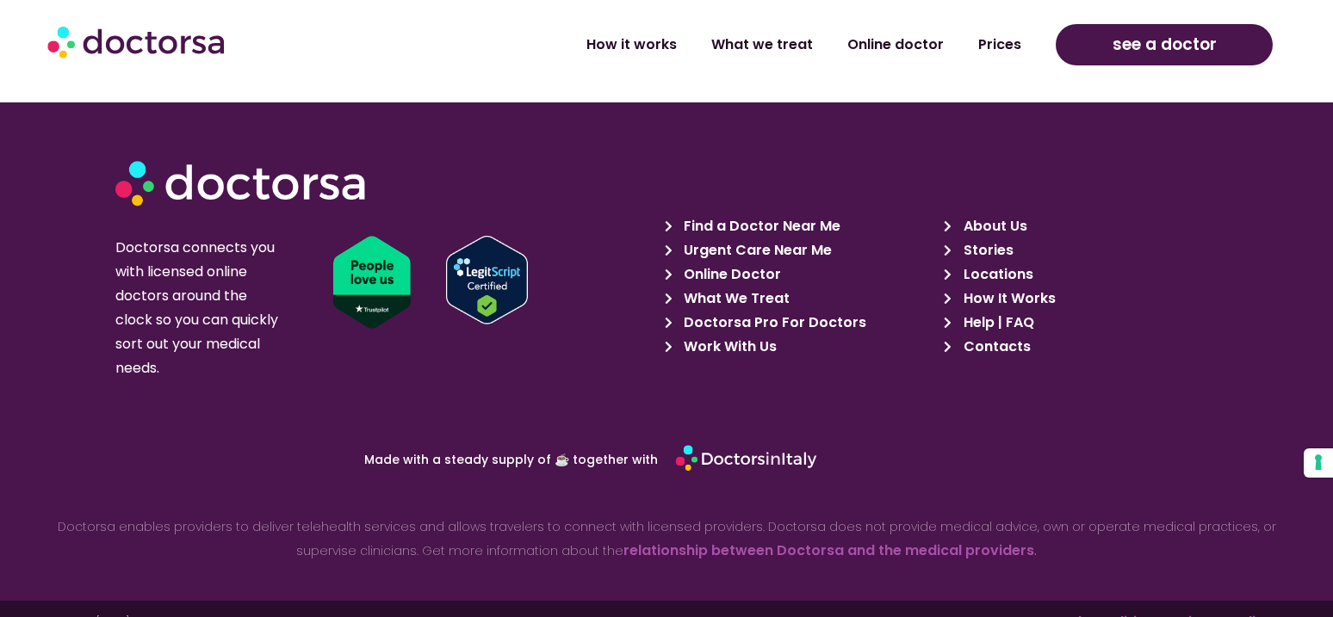
scroll to position [3829, 0]
